Goal: Task Accomplishment & Management: Complete application form

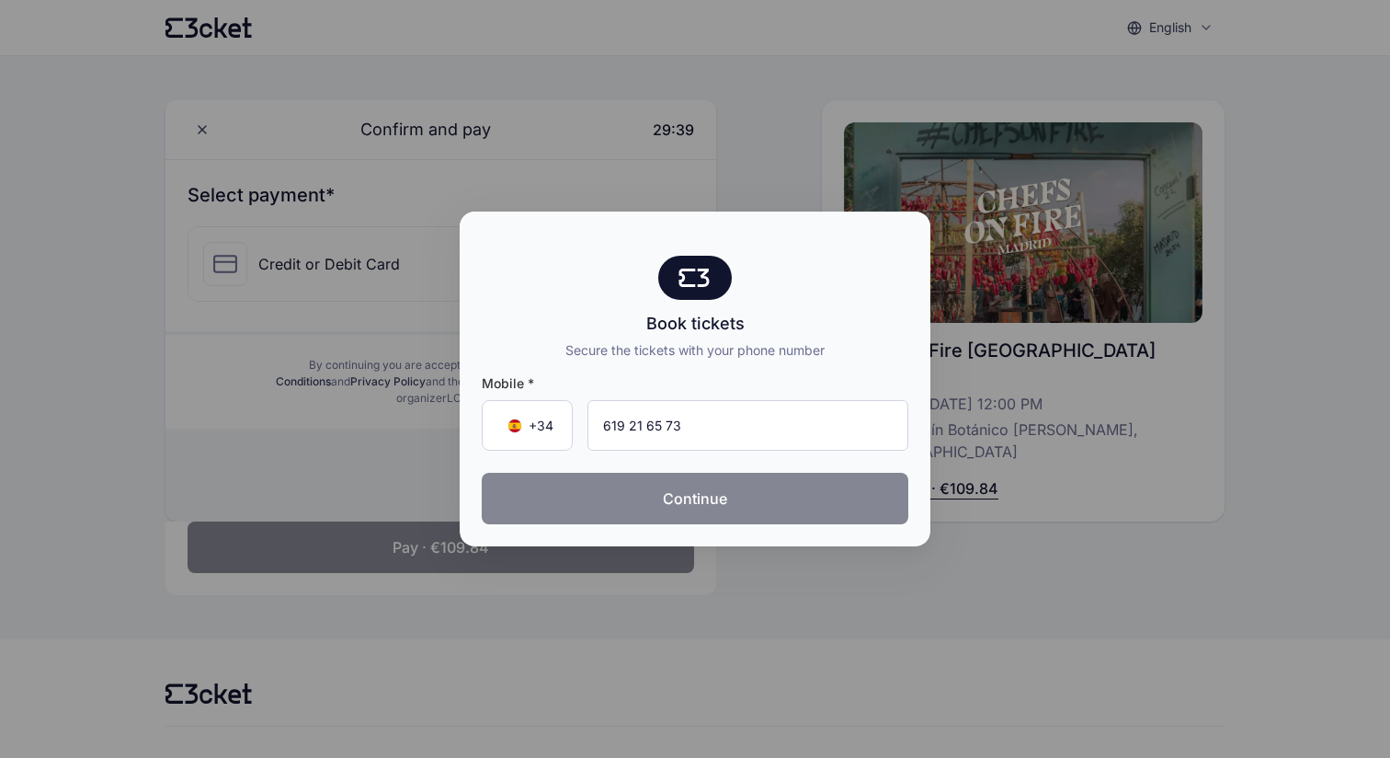
type input "619 21 65 73"
click at [661, 502] on button "Continue" at bounding box center [695, 498] width 427 height 51
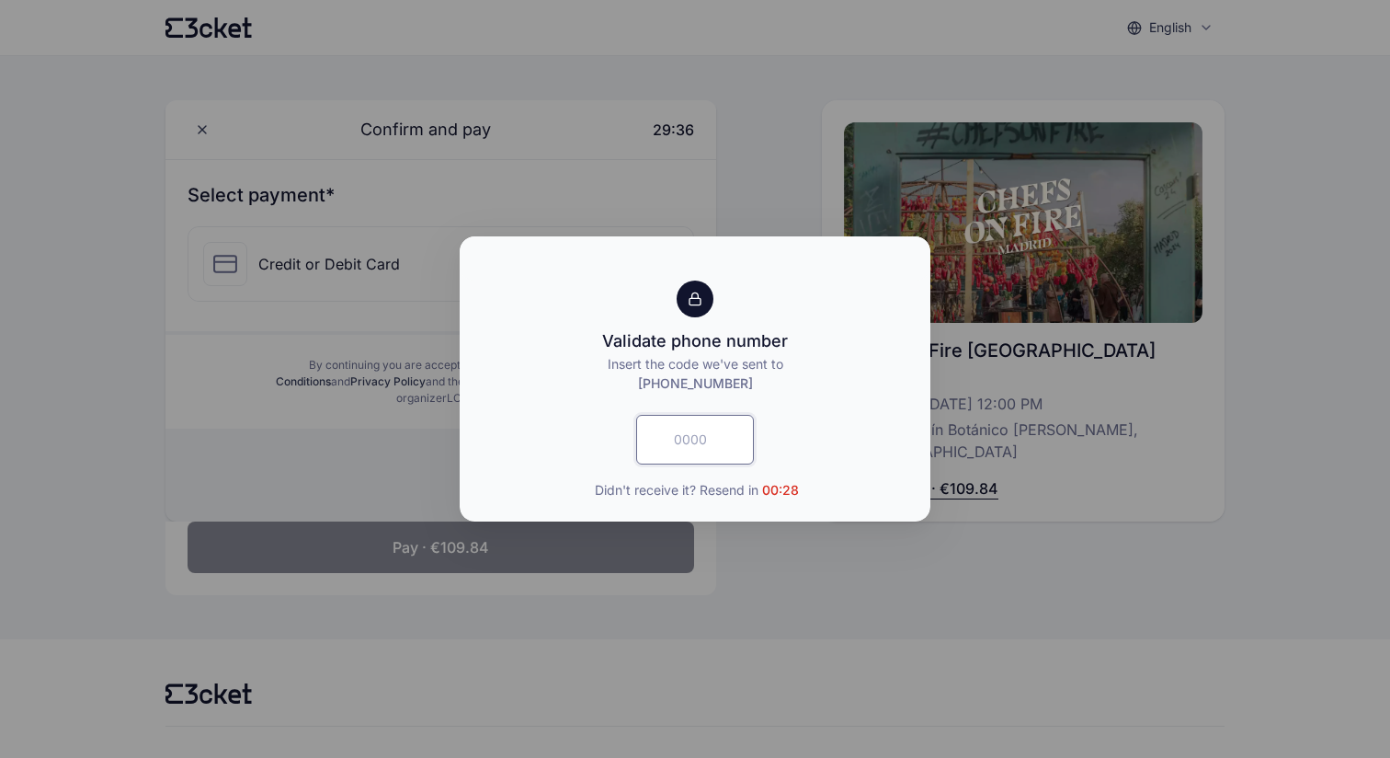
click at [701, 449] on input "text" at bounding box center [695, 440] width 118 height 50
type input "1475"
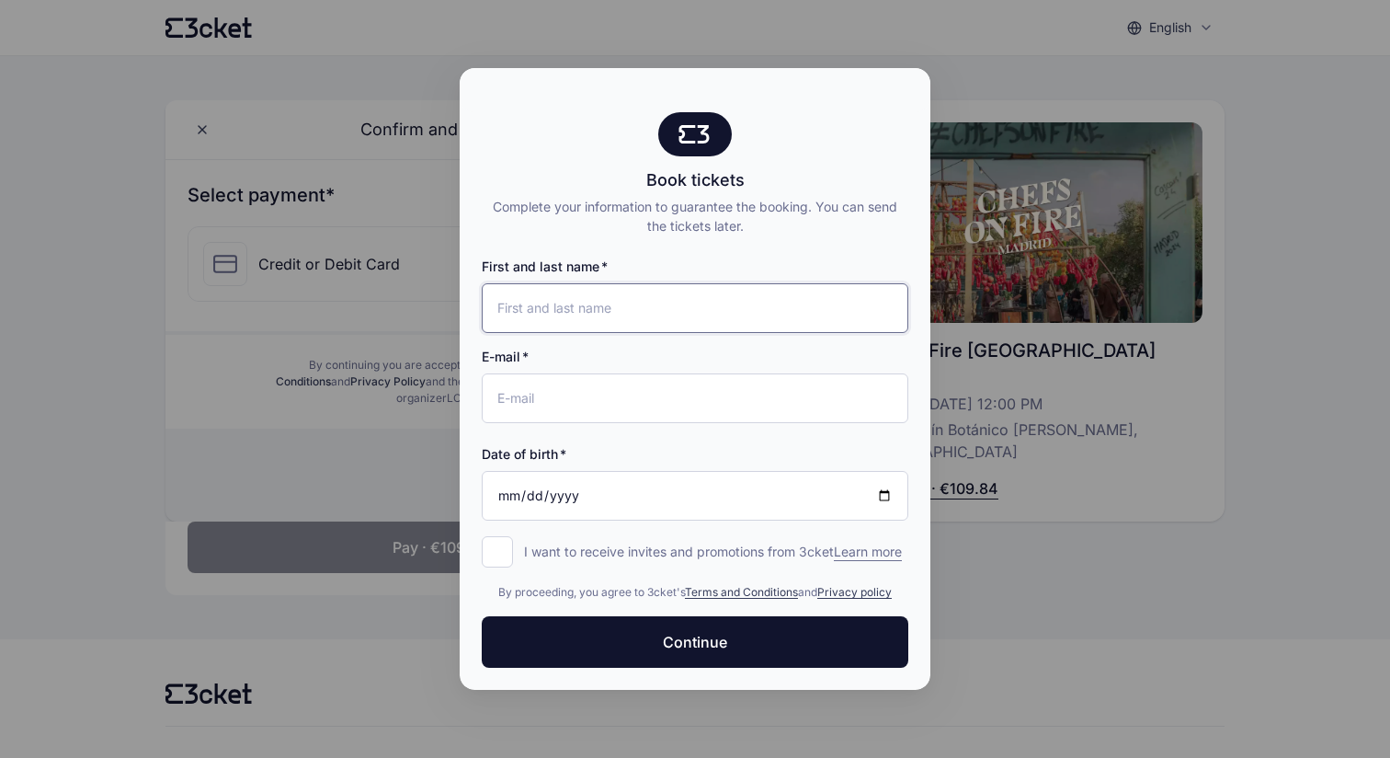
click at [539, 312] on input "First and last name" at bounding box center [695, 308] width 427 height 50
type input "[PERSON_NAME]"
type input "[EMAIL_ADDRESS][DOMAIN_NAME]"
click at [532, 483] on input "Date of birth" at bounding box center [695, 496] width 427 height 50
type input "[DATE]"
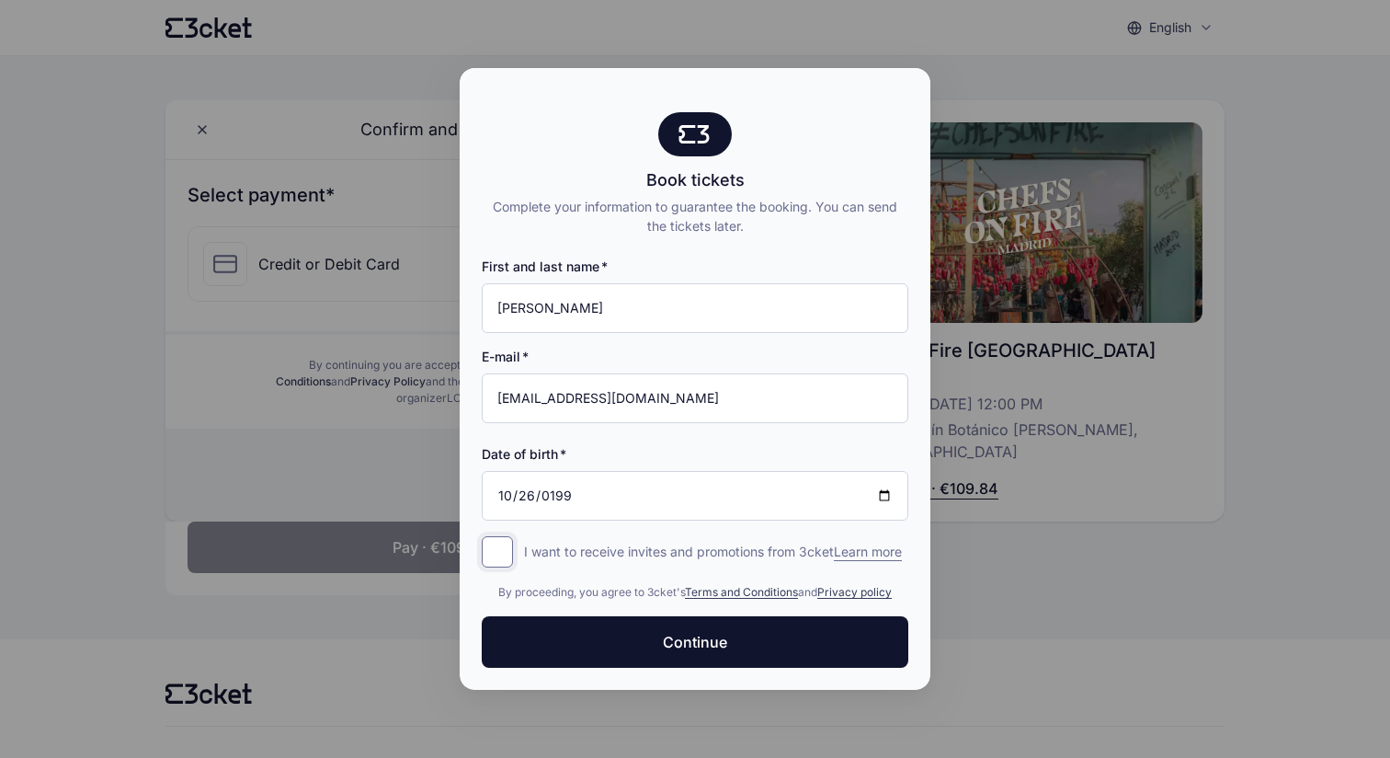
click at [492, 541] on input "I want to receive invites and promotions from 3cket Learn more form.register.op…" at bounding box center [497, 551] width 31 height 31
click at [492, 542] on input "I want to receive invites and promotions from 3cket Learn more form.register.op…" at bounding box center [497, 551] width 31 height 31
checkbox input "false"
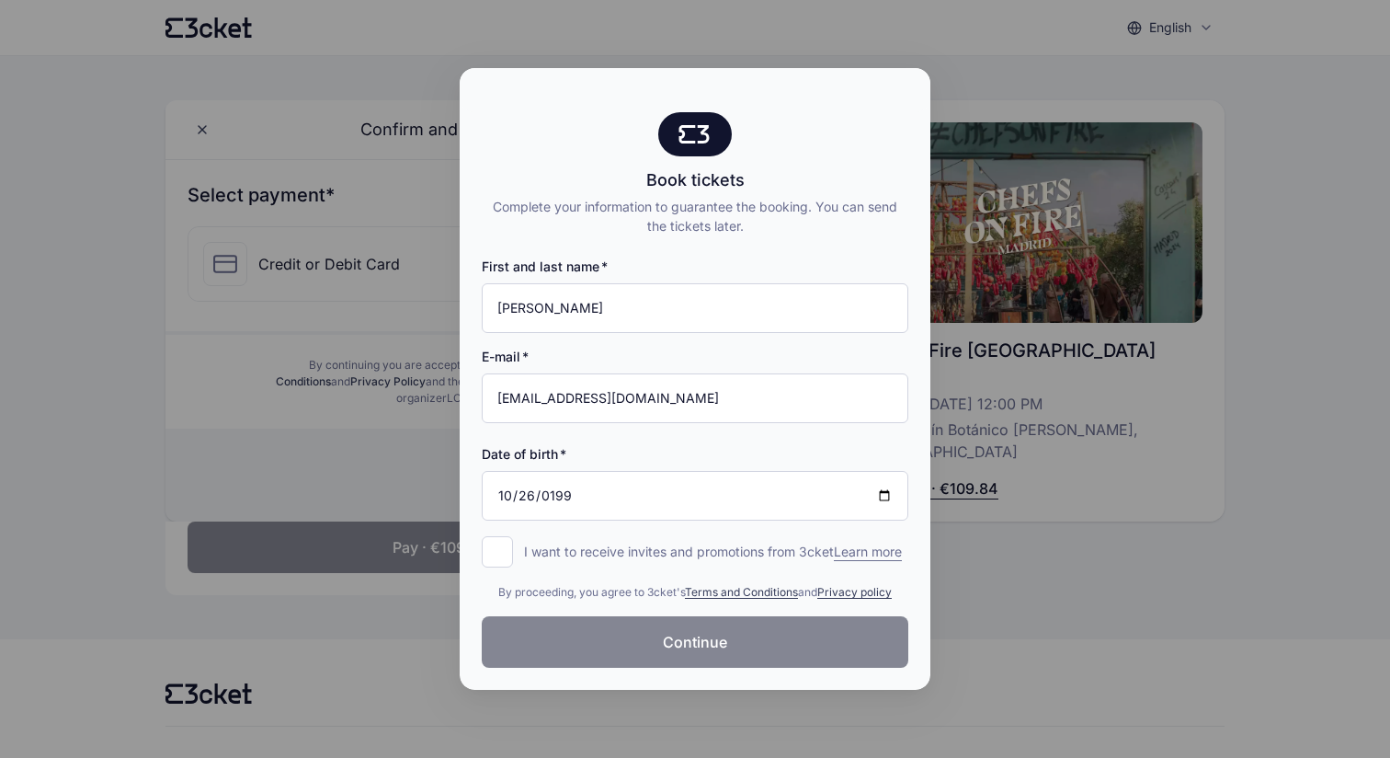
click at [647, 635] on button "Continue" at bounding box center [695, 641] width 427 height 51
click at [617, 380] on input "[EMAIL_ADDRESS][DOMAIN_NAME]" at bounding box center [695, 398] width 427 height 50
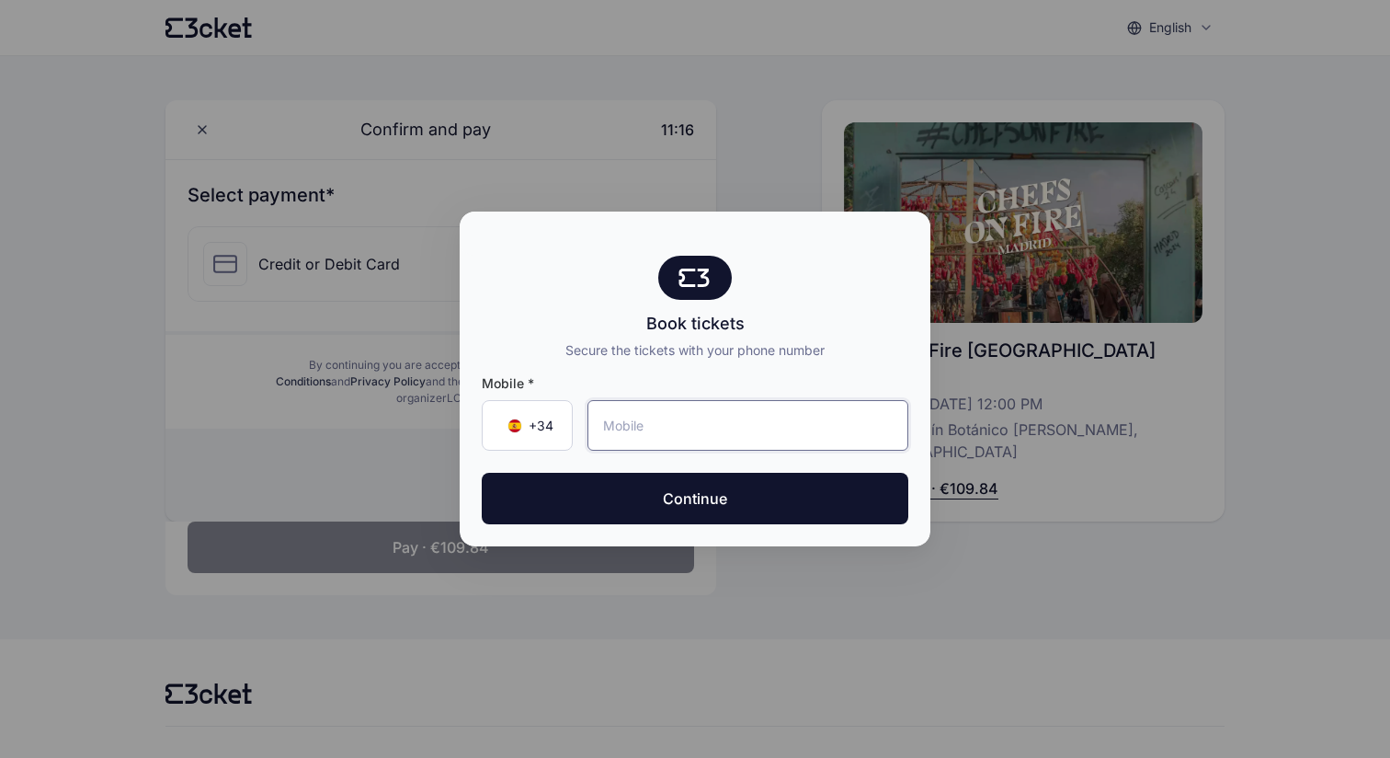
click at [650, 429] on input "tel" at bounding box center [748, 425] width 321 height 51
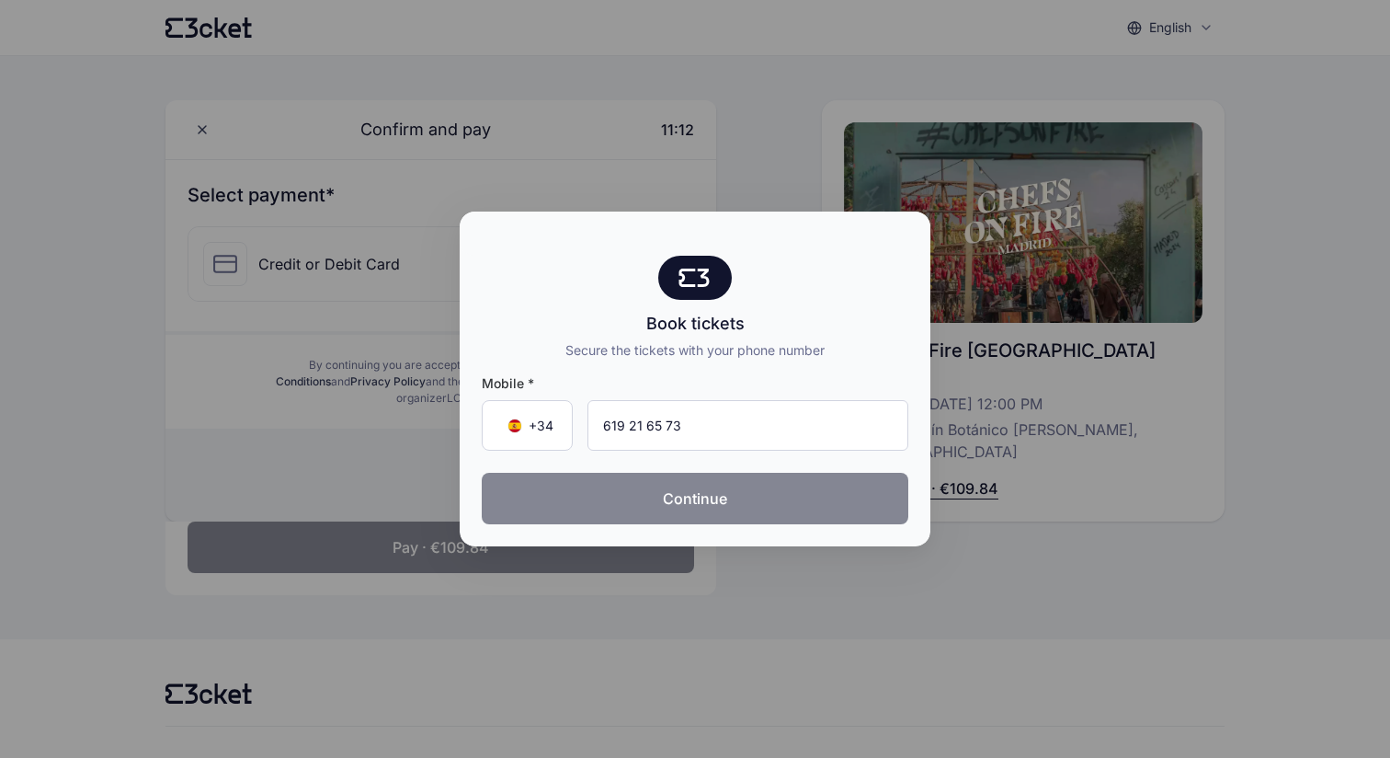
type input "619 21 65 73"
click at [650, 499] on button "Continue" at bounding box center [695, 498] width 427 height 51
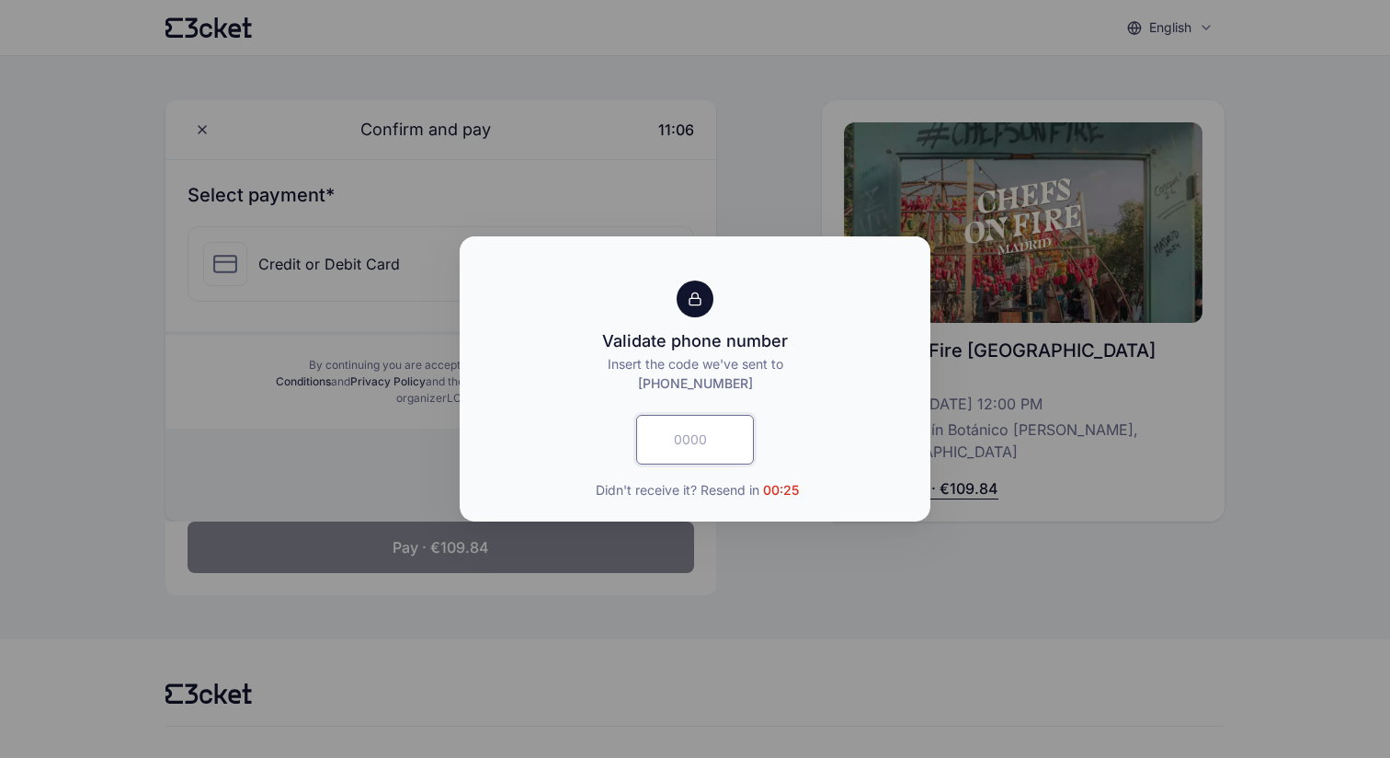
click at [693, 439] on input "text" at bounding box center [695, 440] width 118 height 50
type input "7735"
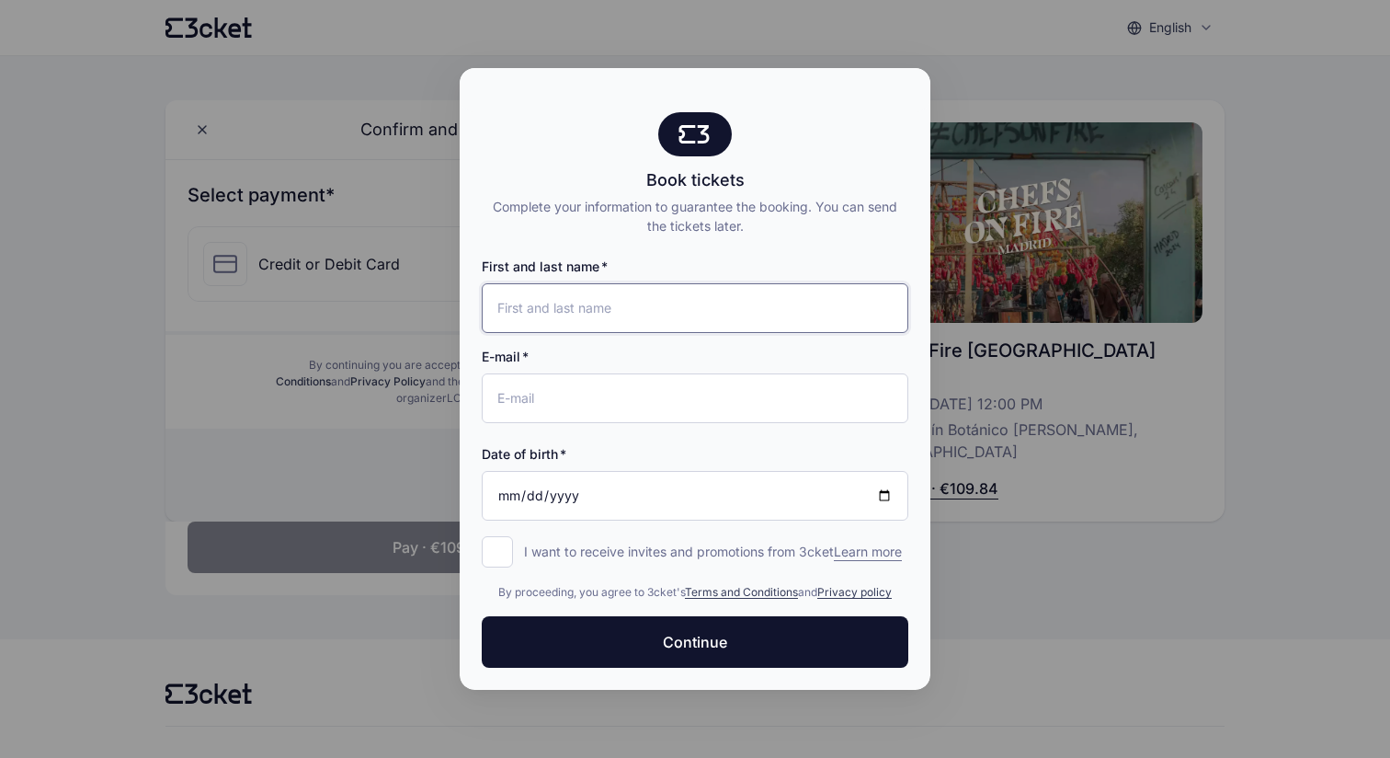
click at [608, 295] on input "First and last name" at bounding box center [695, 308] width 427 height 50
type input "[PERSON_NAME]"
type input "[EMAIL_ADDRESS][DOMAIN_NAME]"
type input "[DATE]"
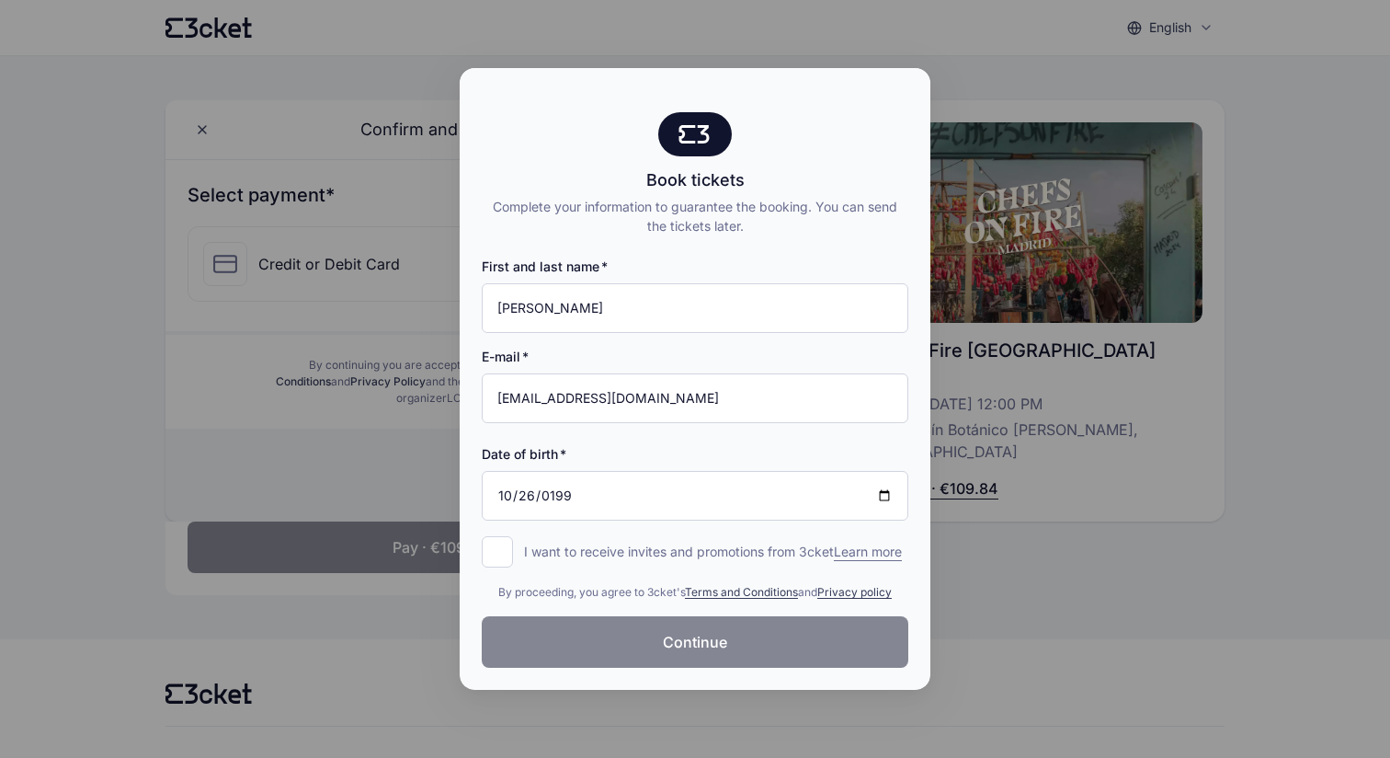
click at [711, 653] on span "Continue" at bounding box center [695, 642] width 64 height 22
click at [1081, 492] on div at bounding box center [695, 379] width 1390 height 758
